Goal: Task Accomplishment & Management: Manage account settings

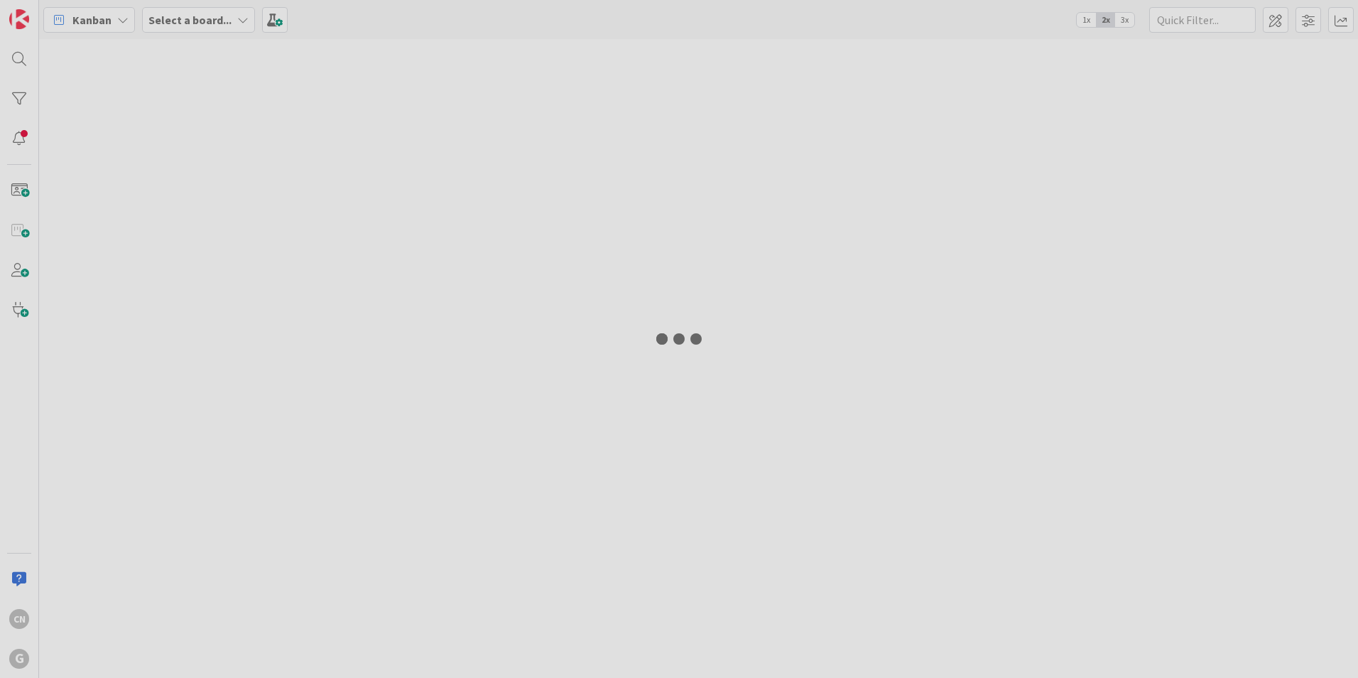
type input "[PERSON_NAME]"
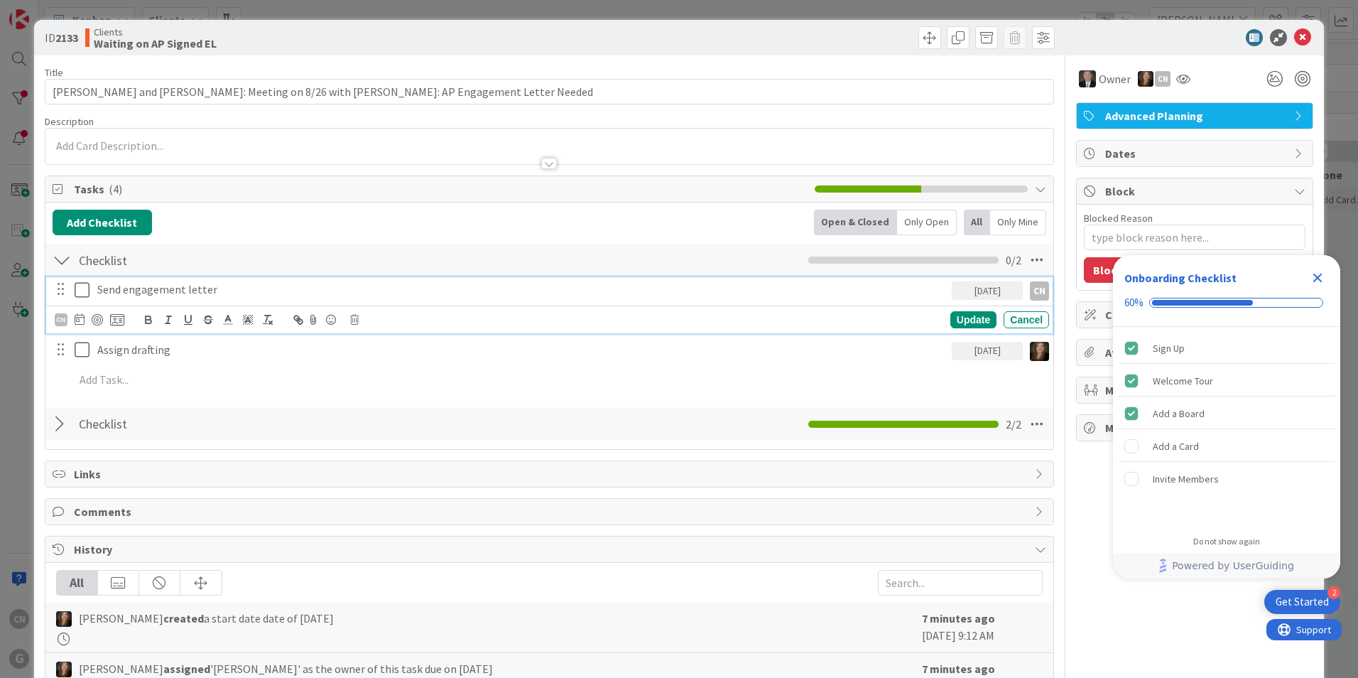
click at [85, 290] on icon at bounding box center [85, 289] width 21 height 17
type textarea "x"
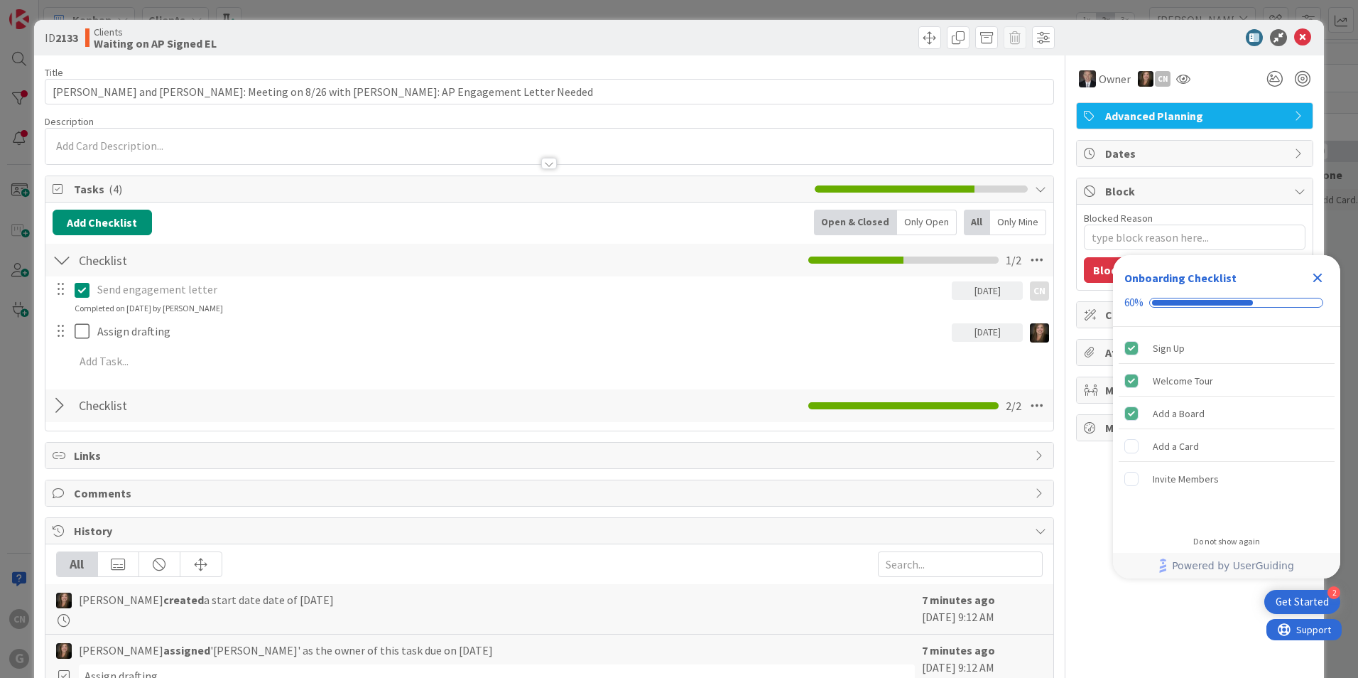
click at [1319, 282] on icon "Close Checklist" at bounding box center [1317, 277] width 17 height 17
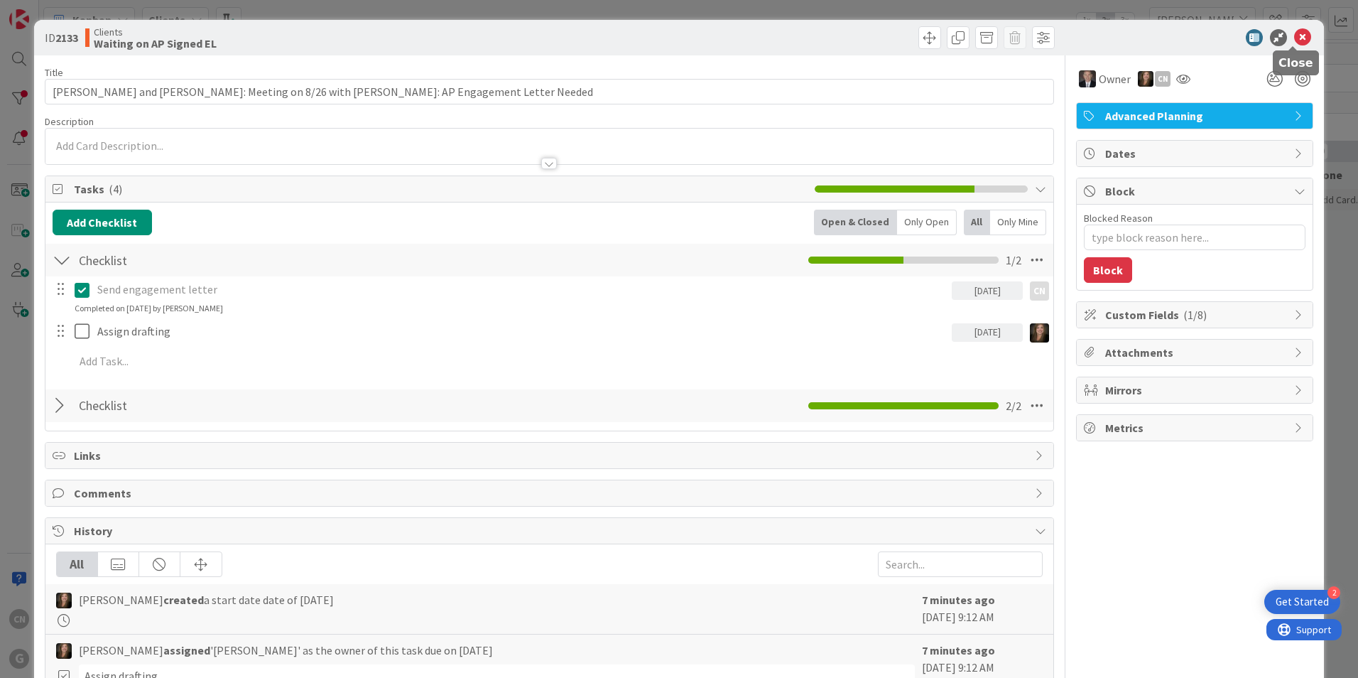
click at [1294, 40] on icon at bounding box center [1302, 37] width 17 height 17
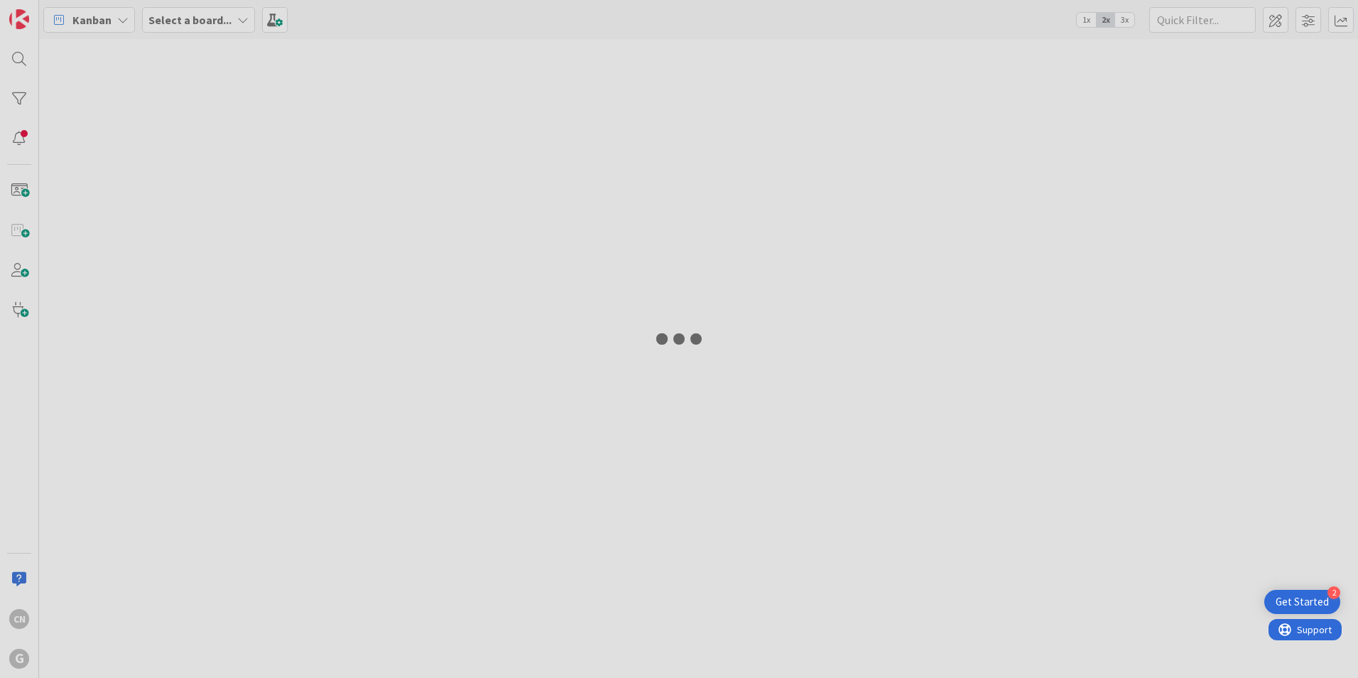
type input "[PERSON_NAME]"
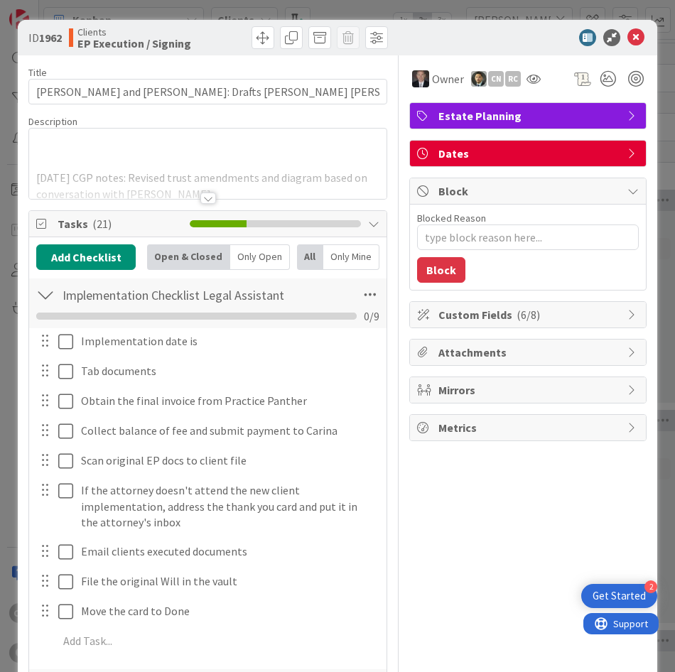
click at [201, 195] on div at bounding box center [208, 197] width 16 height 11
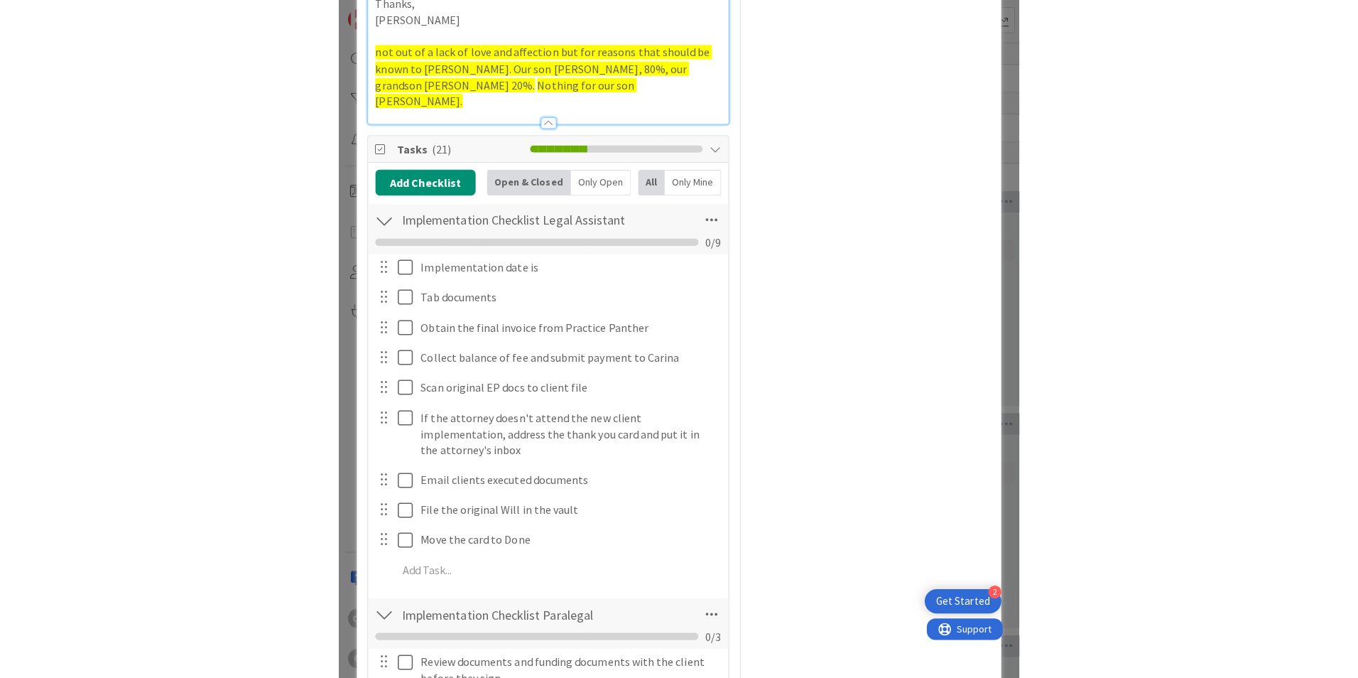
scroll to position [994, 0]
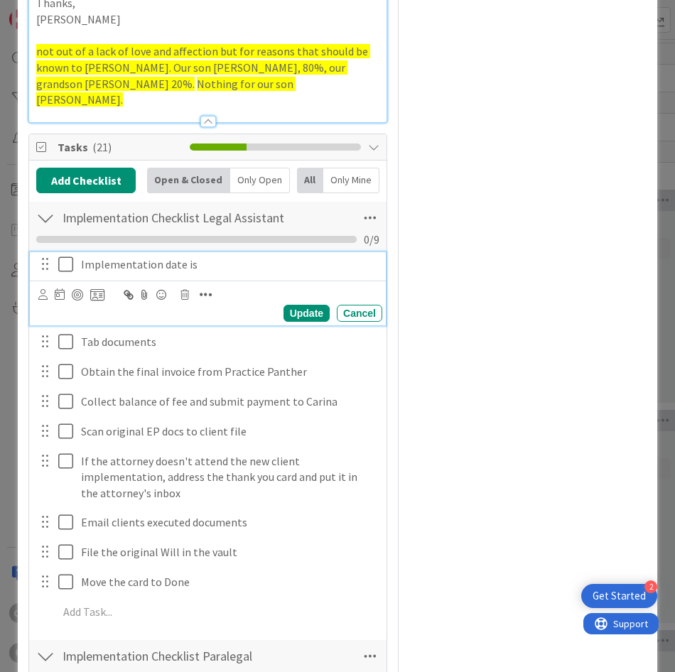
type textarea "x"
click at [205, 256] on p "Implementation date is" at bounding box center [228, 264] width 295 height 16
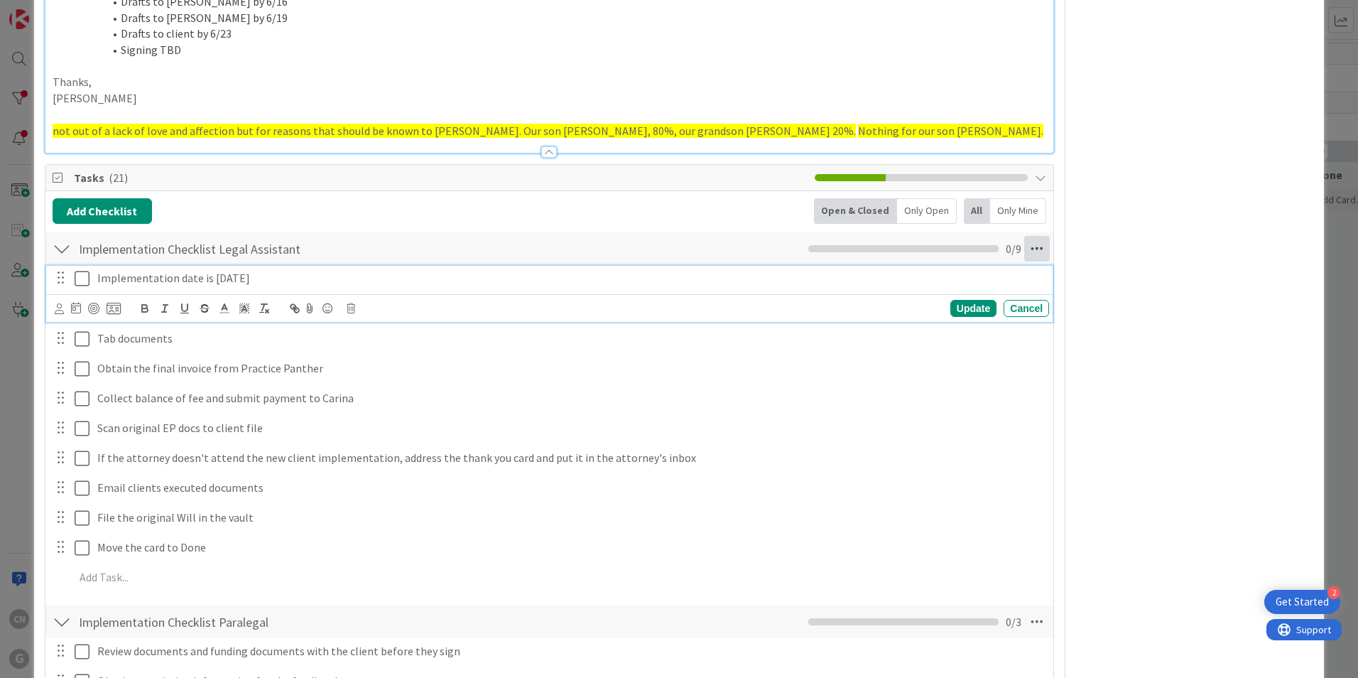
scroll to position [639, 0]
click at [1029, 249] on icon at bounding box center [1037, 248] width 26 height 26
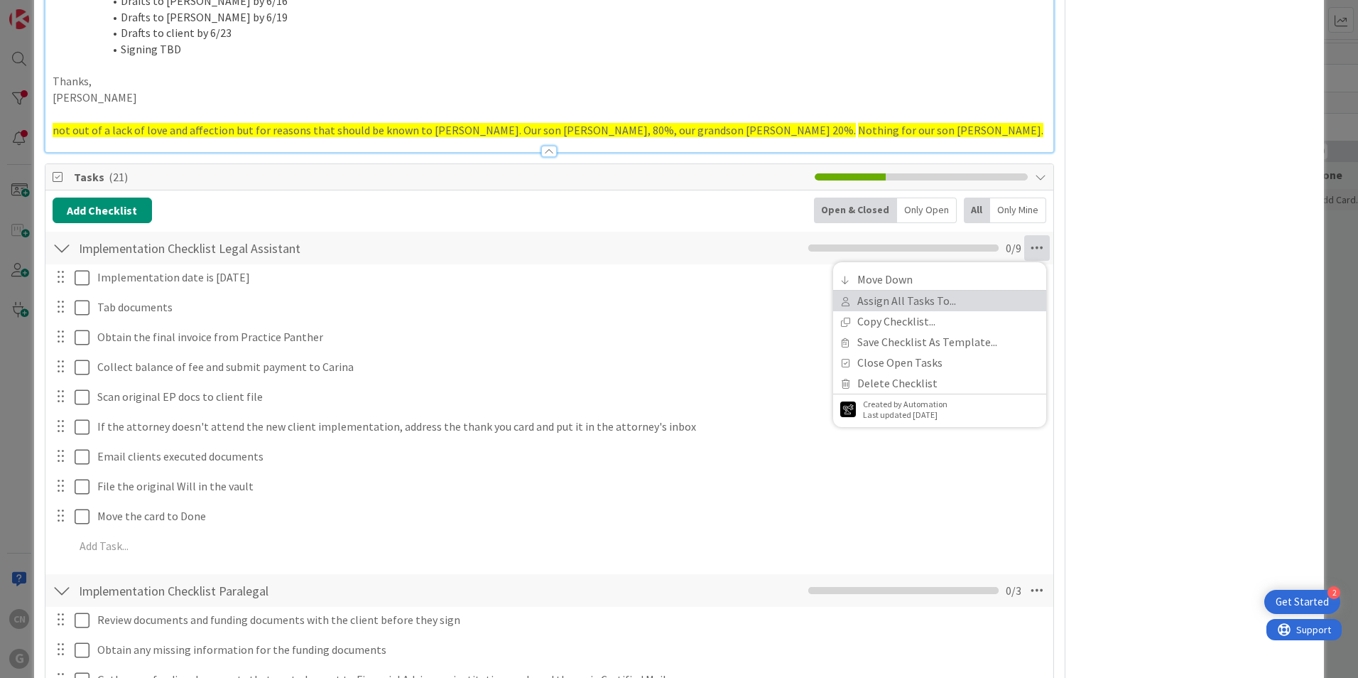
click at [911, 300] on link "Assign All Tasks To..." at bounding box center [939, 301] width 213 height 21
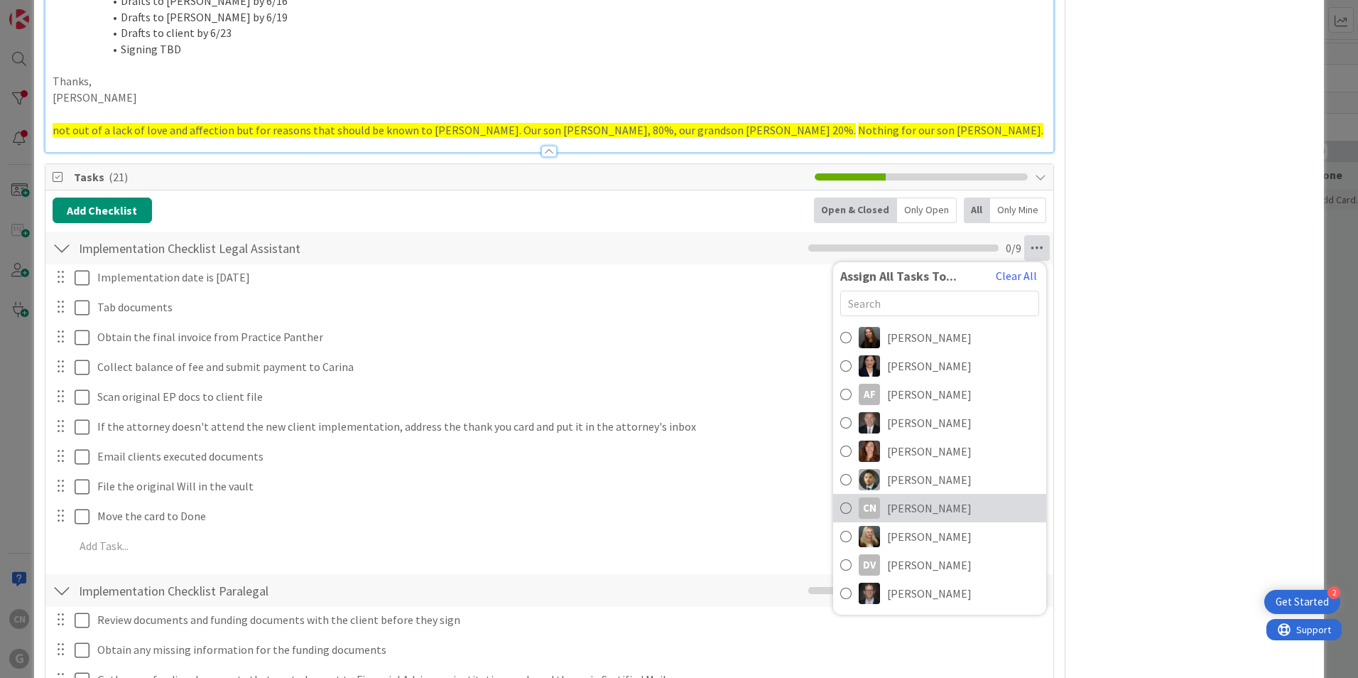
drag, startPoint x: 914, startPoint y: 500, endPoint x: 722, endPoint y: 441, distance: 201.3
click at [913, 500] on span "[PERSON_NAME]" at bounding box center [929, 507] width 85 height 17
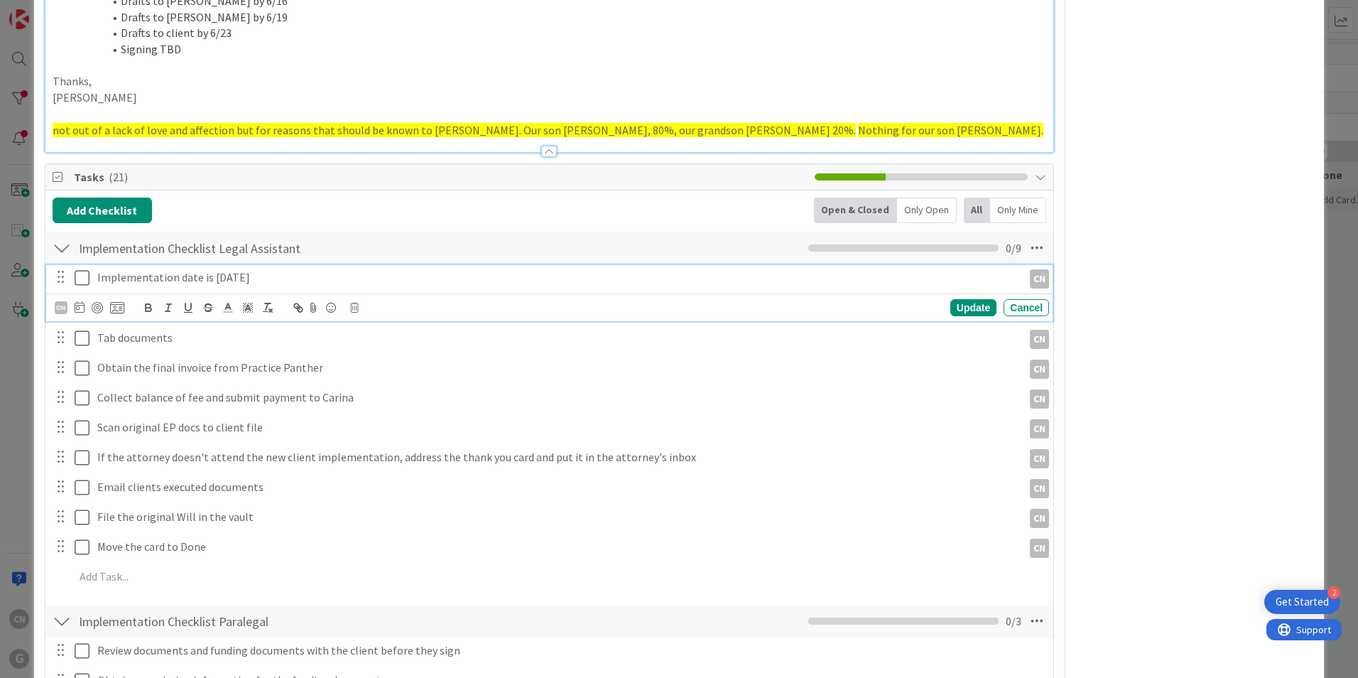
click at [82, 281] on icon at bounding box center [85, 277] width 21 height 17
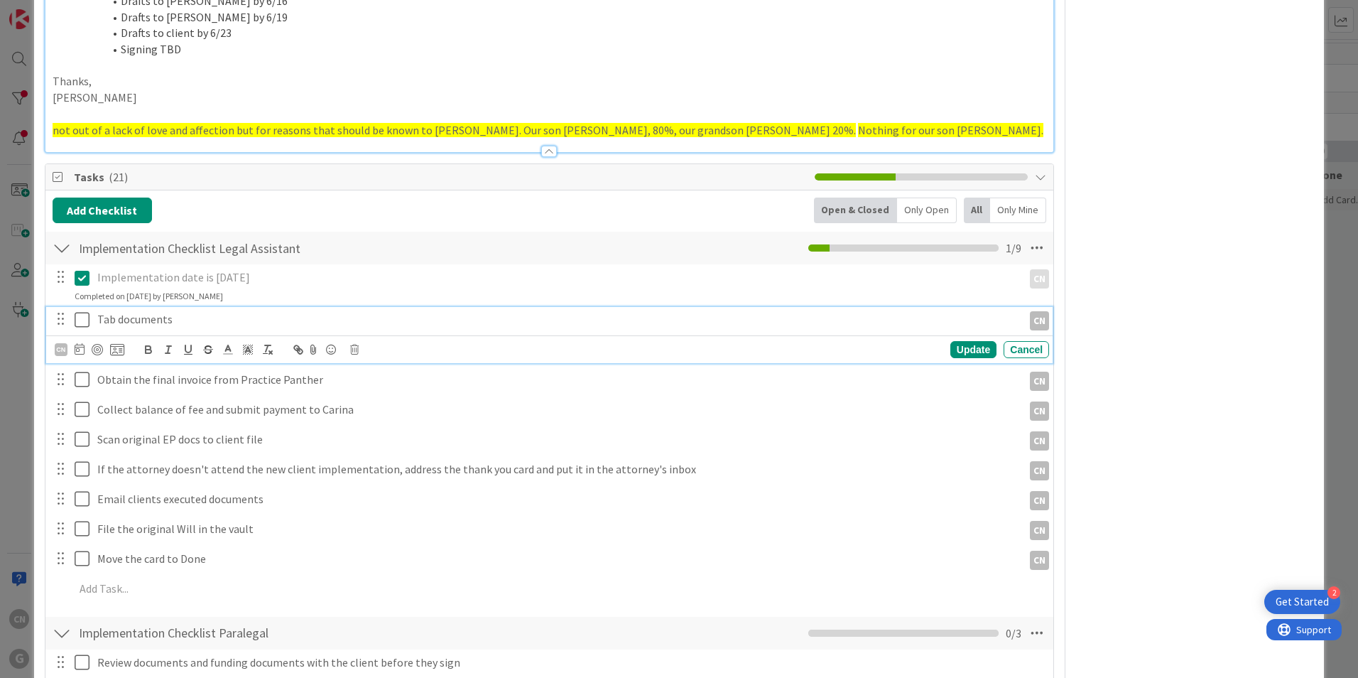
click at [76, 317] on icon at bounding box center [85, 319] width 21 height 17
type textarea "x"
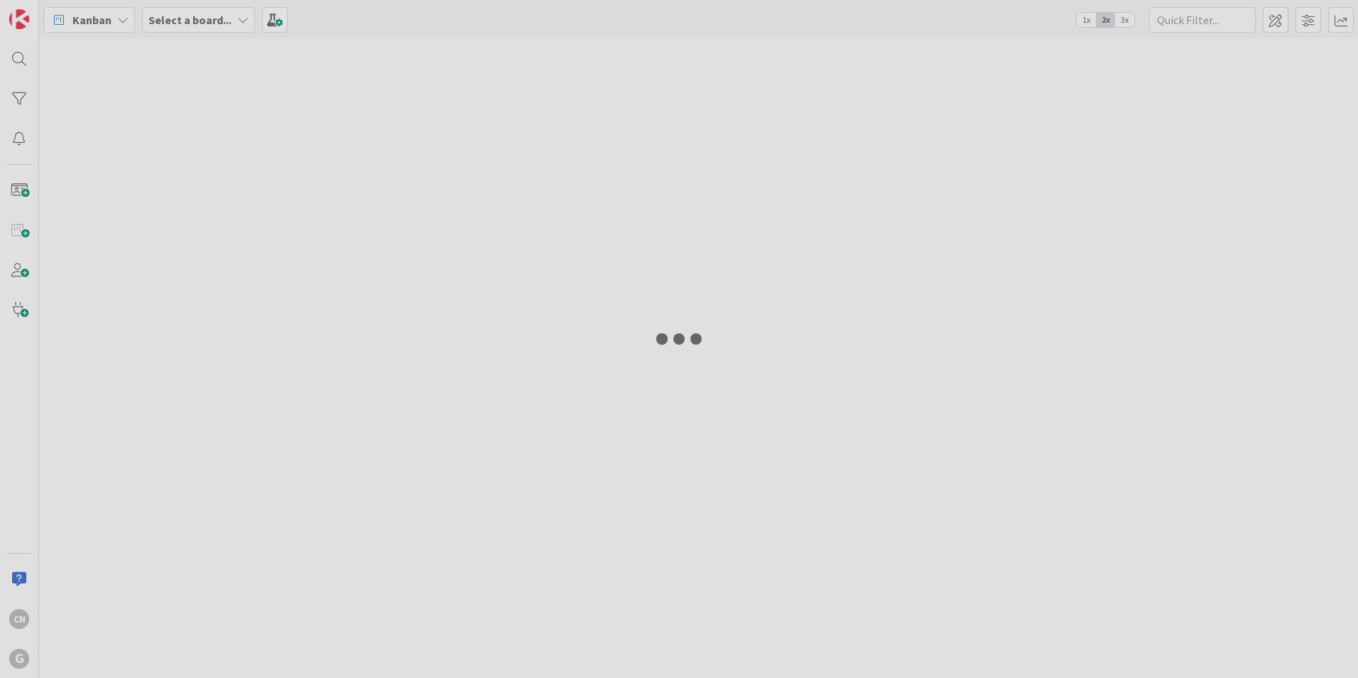
type input "[PERSON_NAME]"
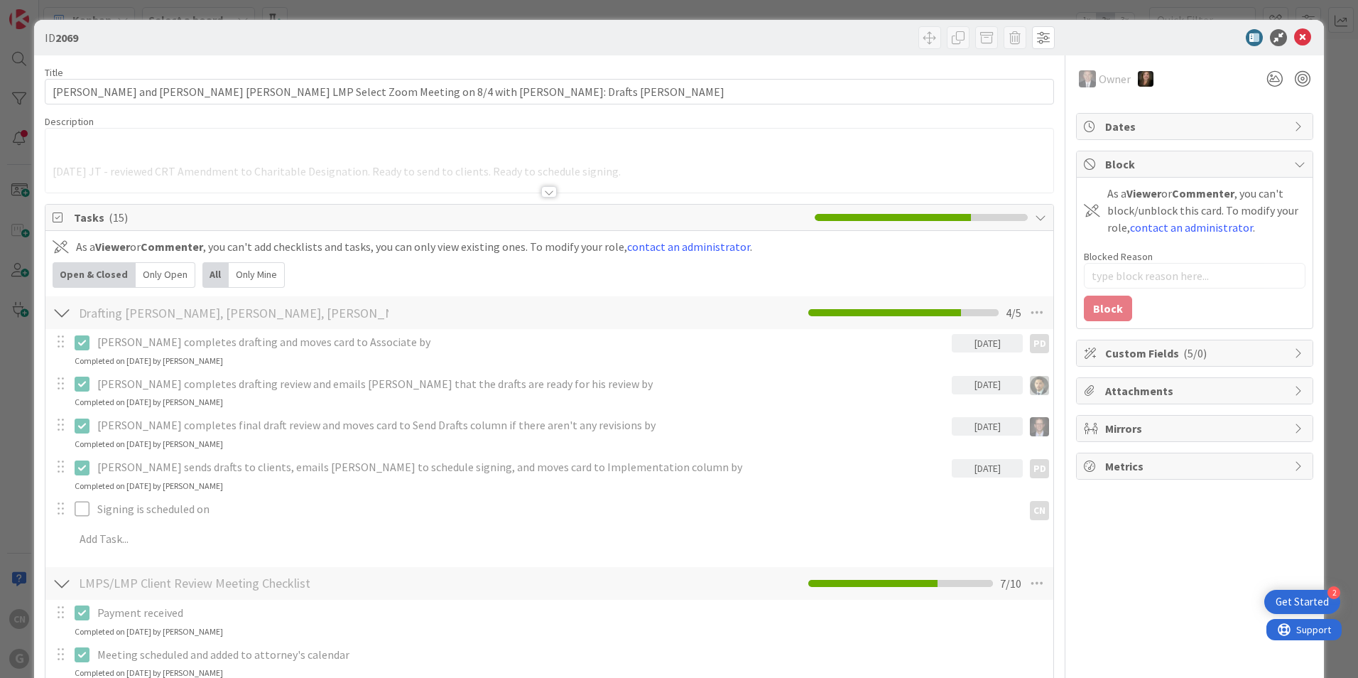
type input "[PERSON_NAME]"
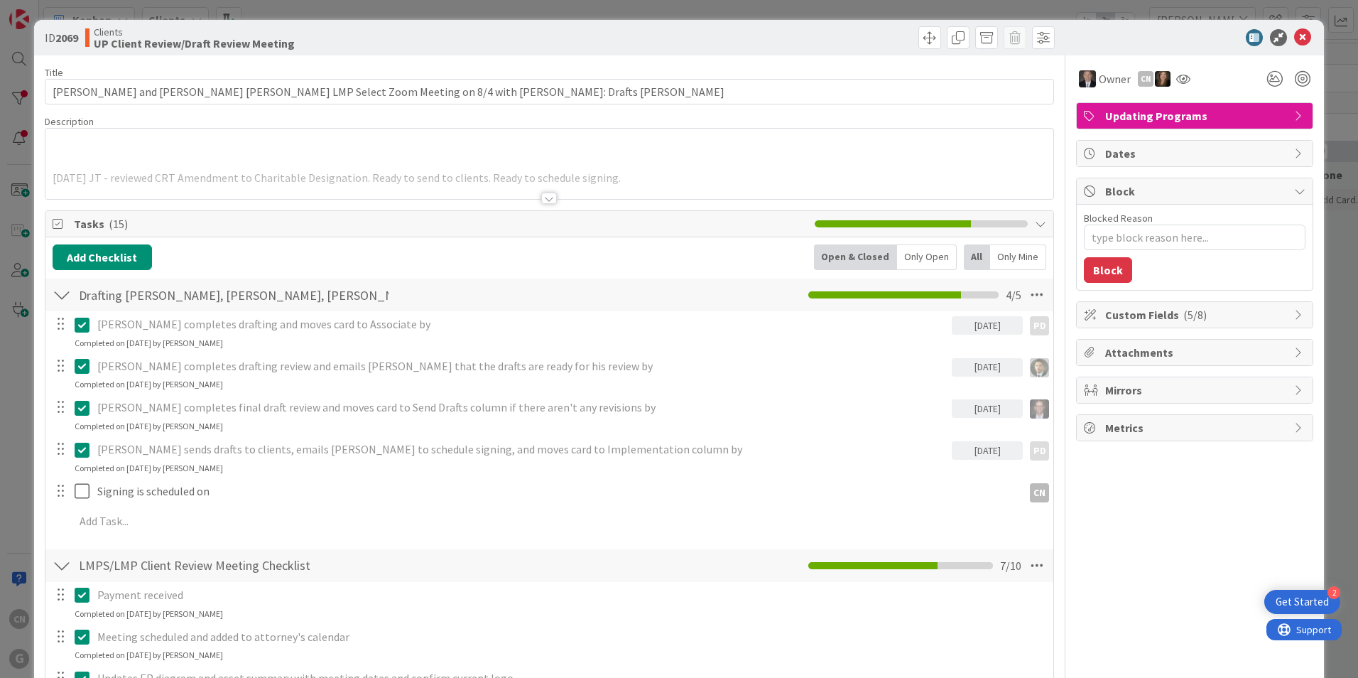
type textarea "x"
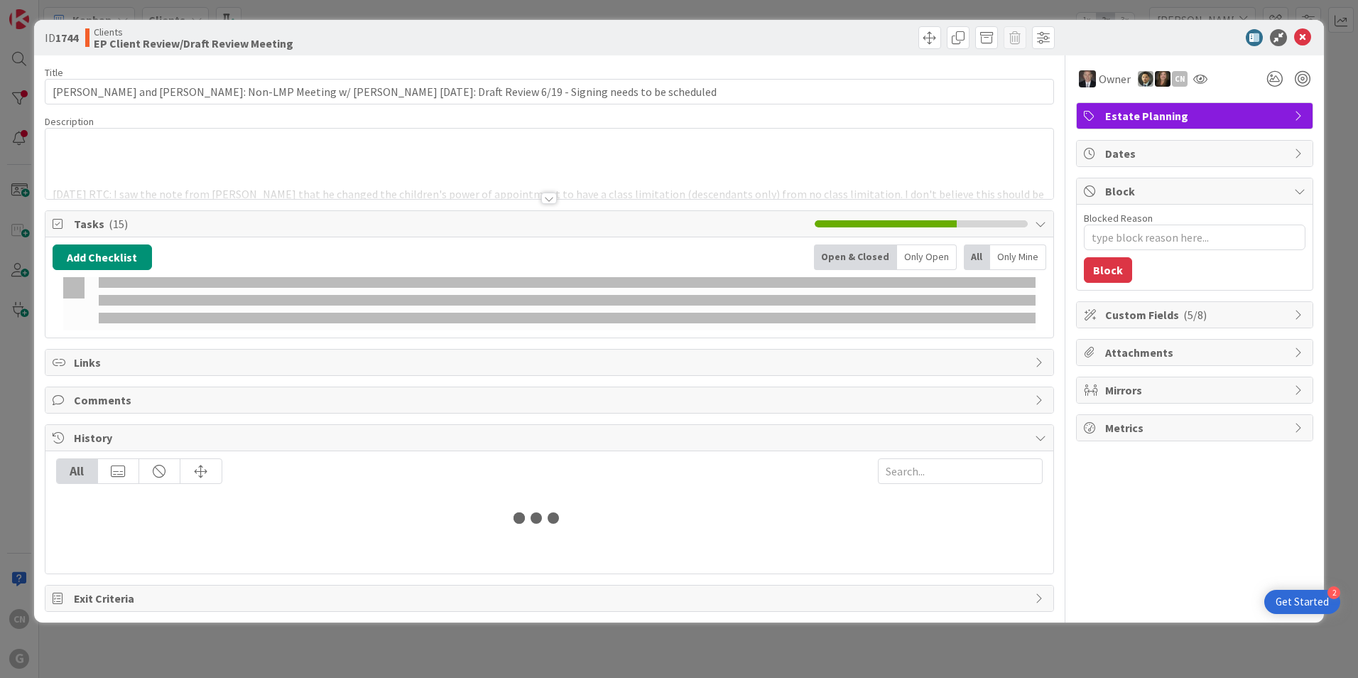
type input "[PERSON_NAME]"
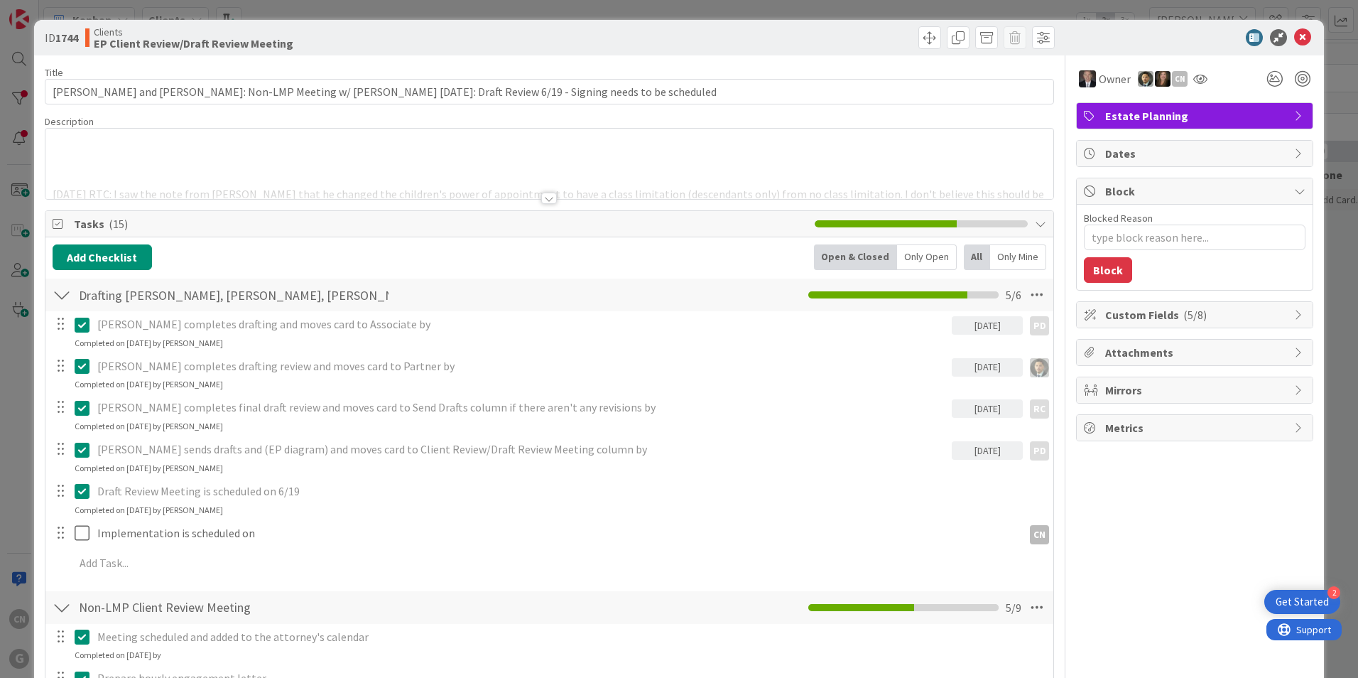
type textarea "x"
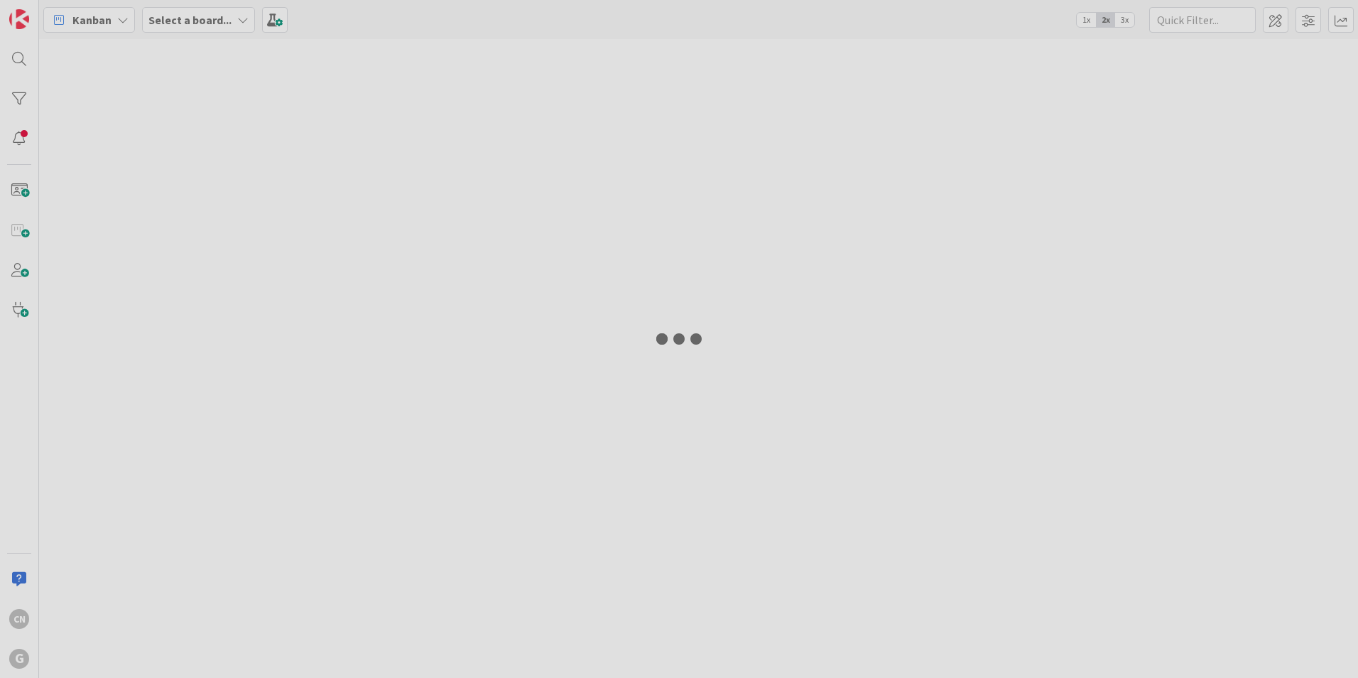
type input "[PERSON_NAME]"
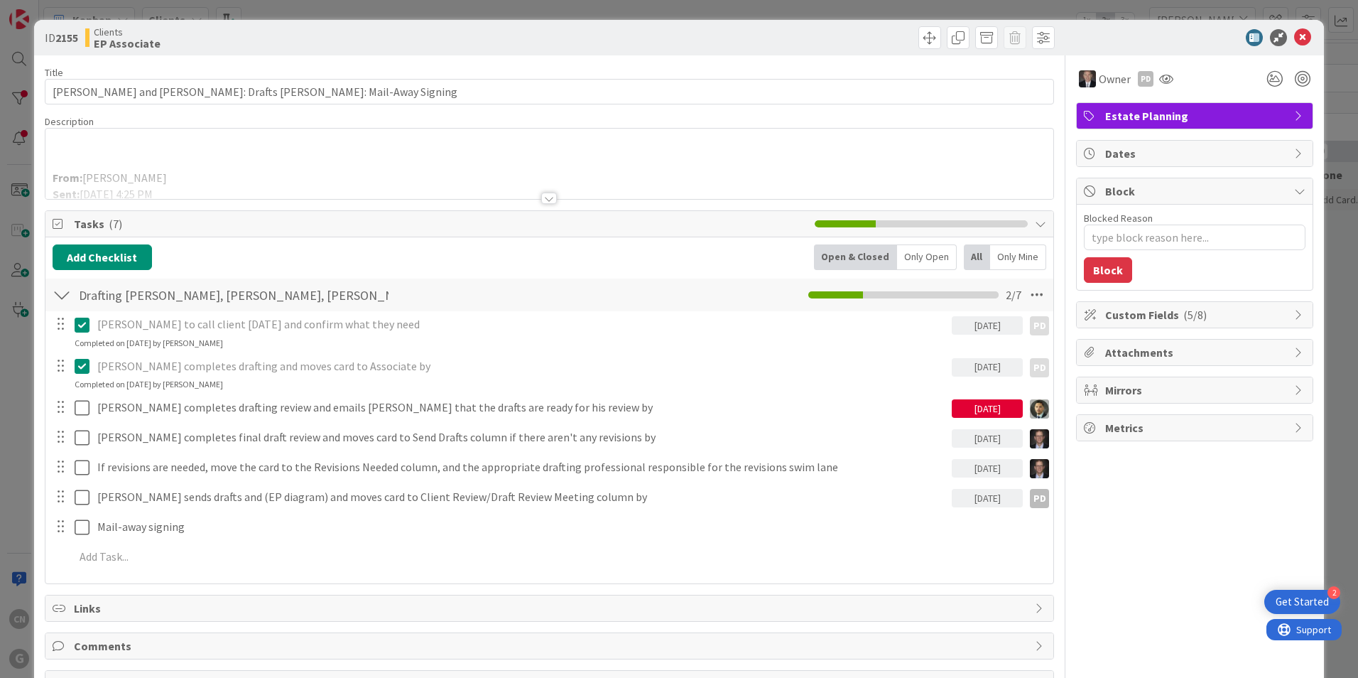
type textarea "x"
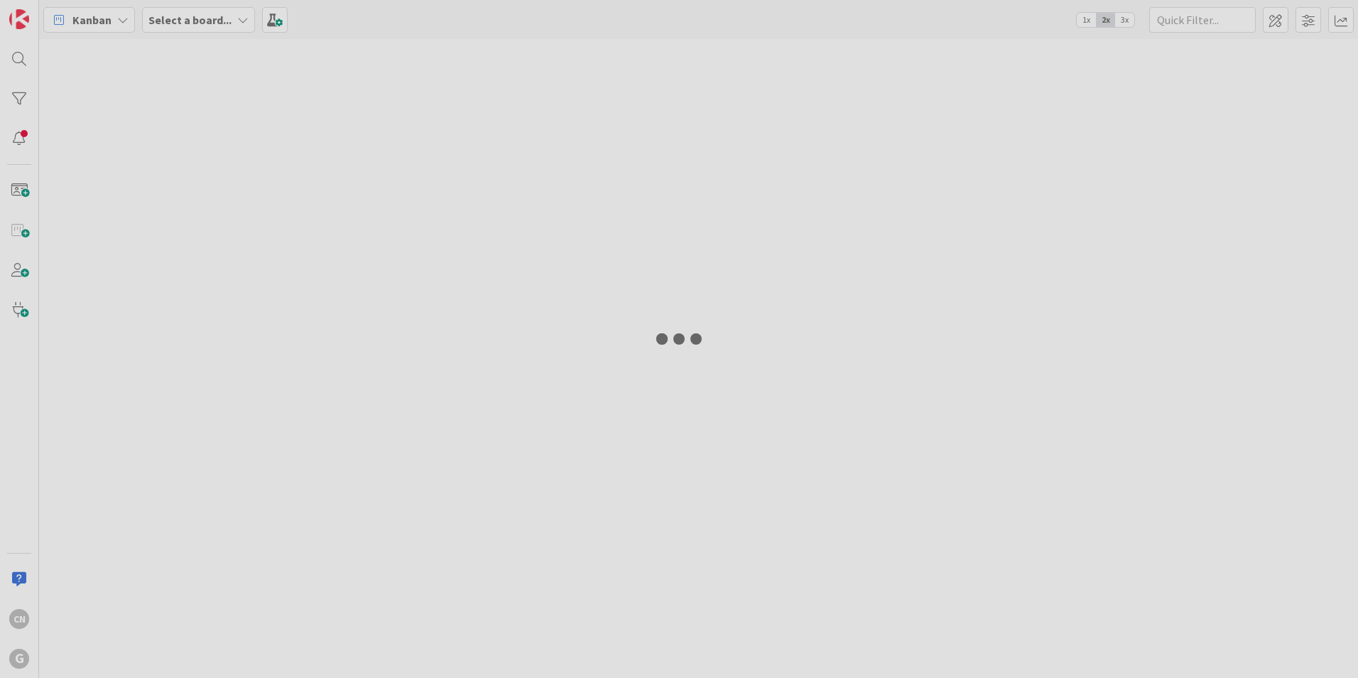
type input "[PERSON_NAME]"
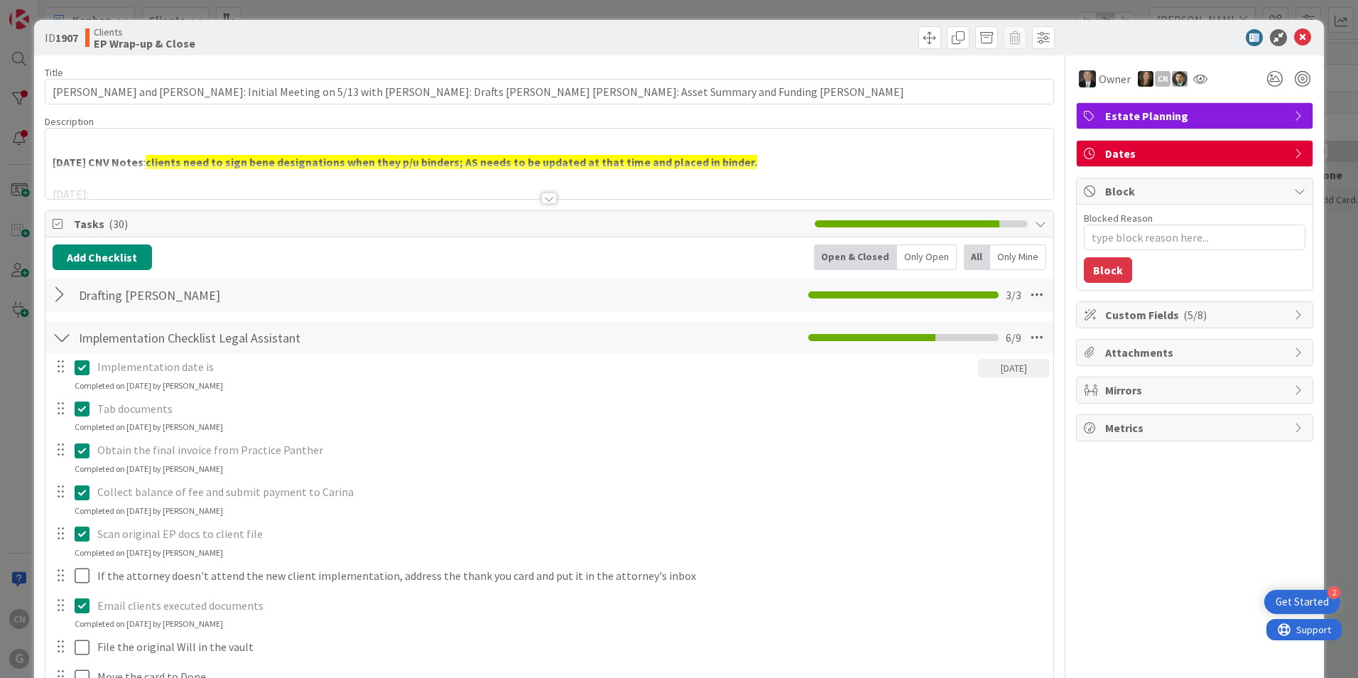
type textarea "x"
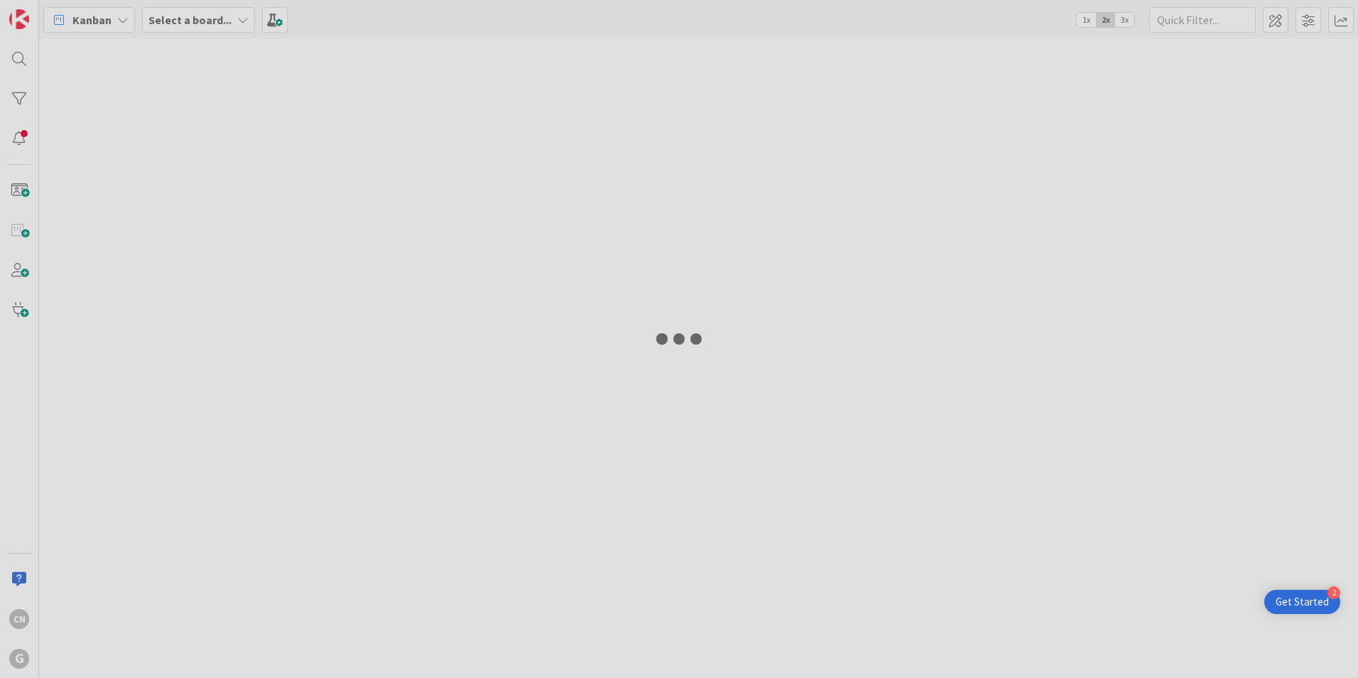
type input "[PERSON_NAME]"
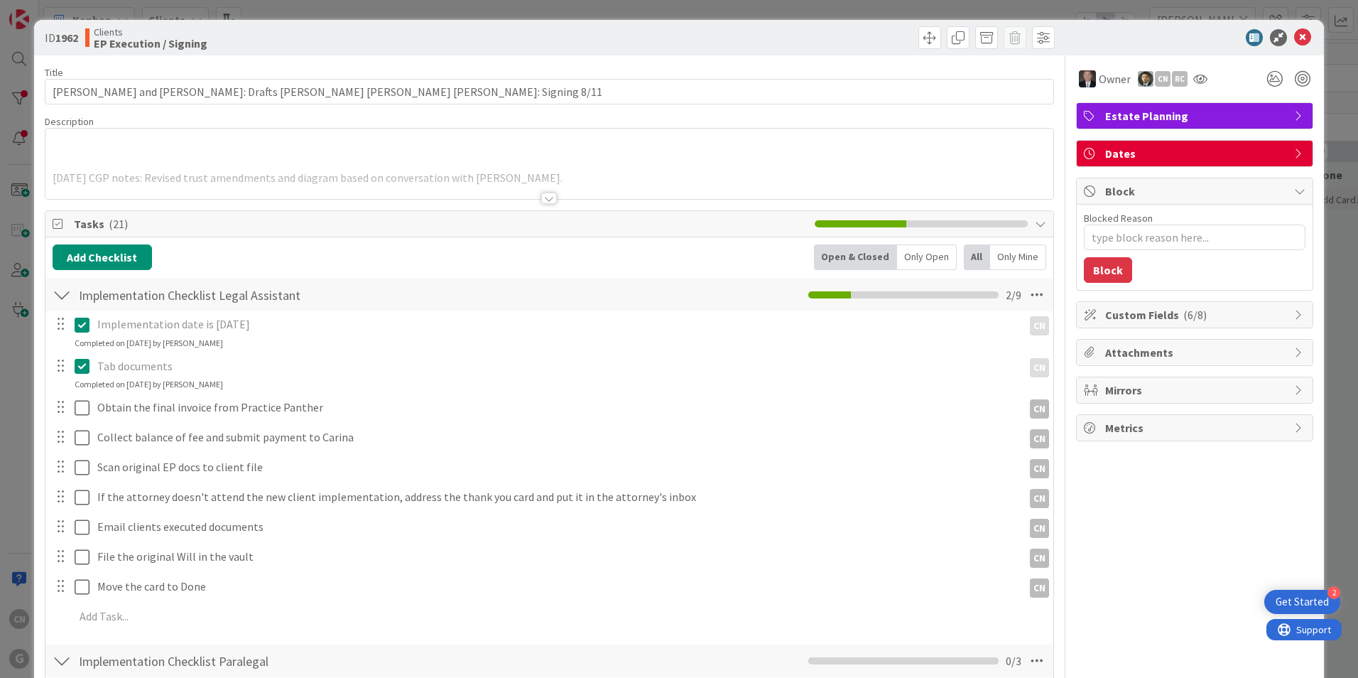
type textarea "x"
